Goal: Transaction & Acquisition: Obtain resource

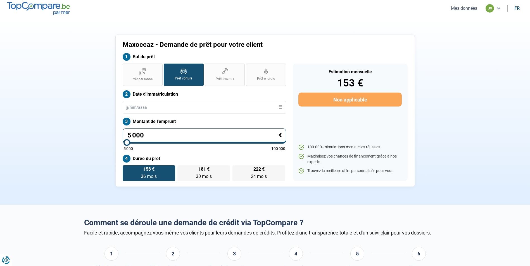
type input "500"
type input "5000"
type input "50"
type input "5000"
type input "5"
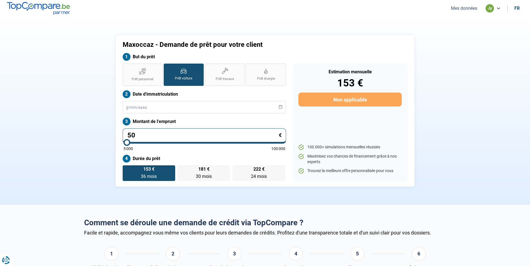
type input "5000"
type input "0"
type input "5000"
type input "1"
type input "5000"
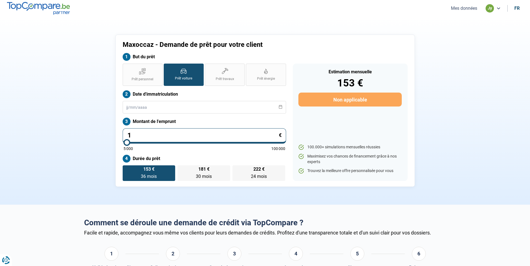
type input "15"
type input "5000"
type input "150"
type input "5000"
type input "1 500"
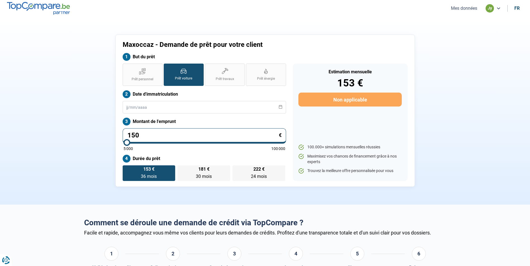
type input "5000"
type input "15 000"
type input "15000"
type input "15 000"
radio input "false"
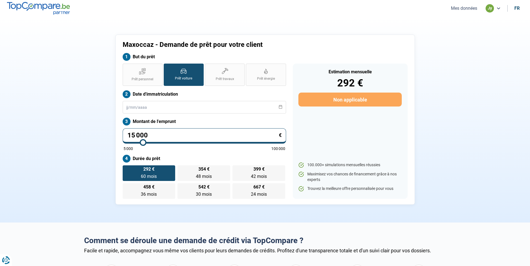
click at [281, 106] on icon at bounding box center [280, 107] width 4 height 4
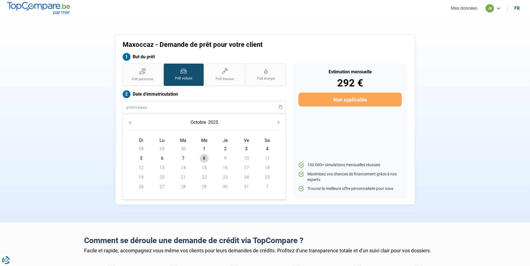
click at [212, 121] on button "2025" at bounding box center [213, 123] width 12 height 10
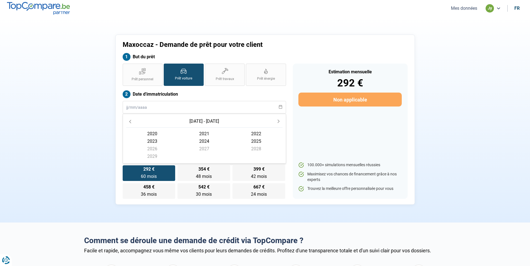
click at [131, 122] on icon "Previous Decade" at bounding box center [130, 122] width 4 height 4
click at [150, 142] on span "2013" at bounding box center [152, 142] width 52 height 8
click at [278, 121] on icon "Next Year" at bounding box center [278, 123] width 4 height 4
click at [130, 121] on icon "Previous Year" at bounding box center [130, 123] width 4 height 4
click at [203, 137] on span "février" at bounding box center [204, 136] width 52 height 8
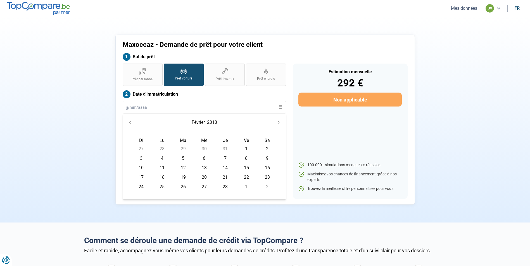
click at [245, 159] on span "8" at bounding box center [246, 158] width 9 height 9
type input "[DATE]"
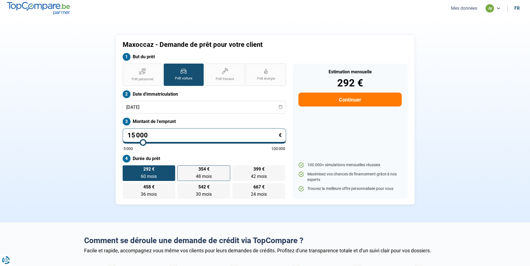
click at [208, 168] on span "354 €" at bounding box center [203, 169] width 11 height 4
click at [181, 168] on input "354 € 48 mois 48 mois" at bounding box center [179, 168] width 4 height 4
radio input "true"
